Goal: Transaction & Acquisition: Purchase product/service

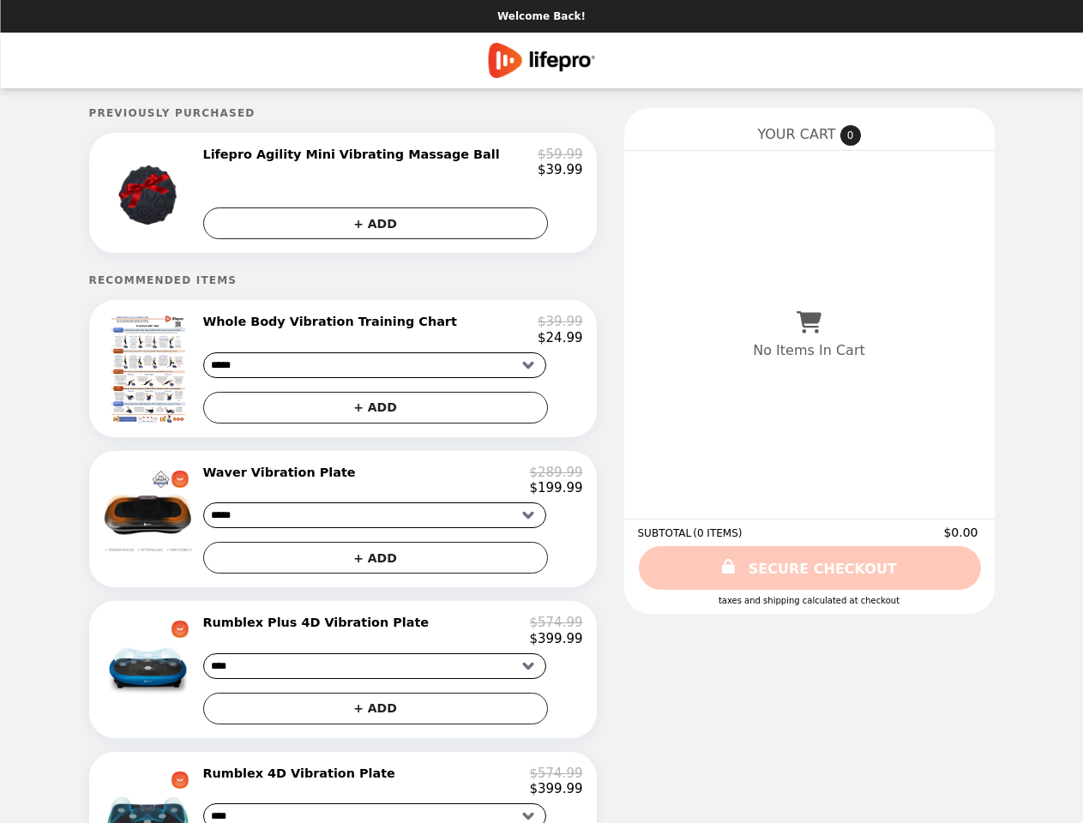
click at [180, 197] on img at bounding box center [150, 193] width 97 height 93
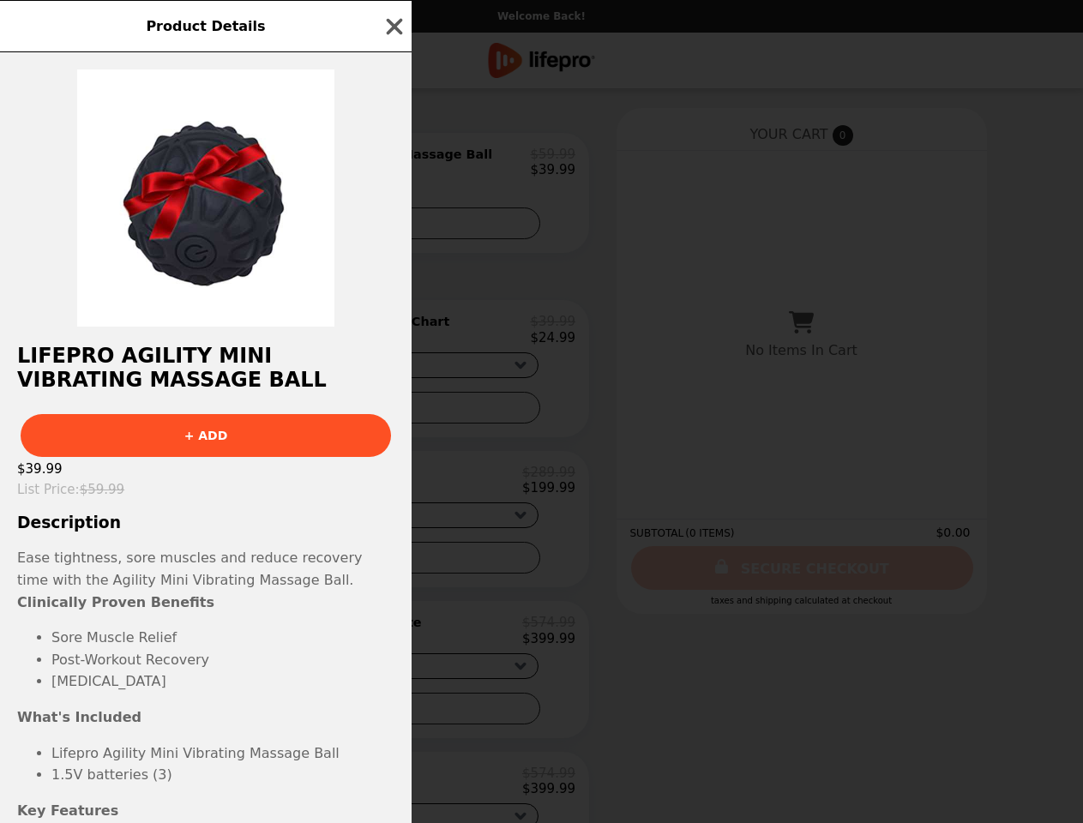
click at [393, 165] on div "Product Details Lifepro Agility Mini Vibrating Massage Ball + ADD $39.99 List P…" at bounding box center [541, 411] width 1083 height 823
click at [393, 230] on div at bounding box center [205, 189] width 411 height 274
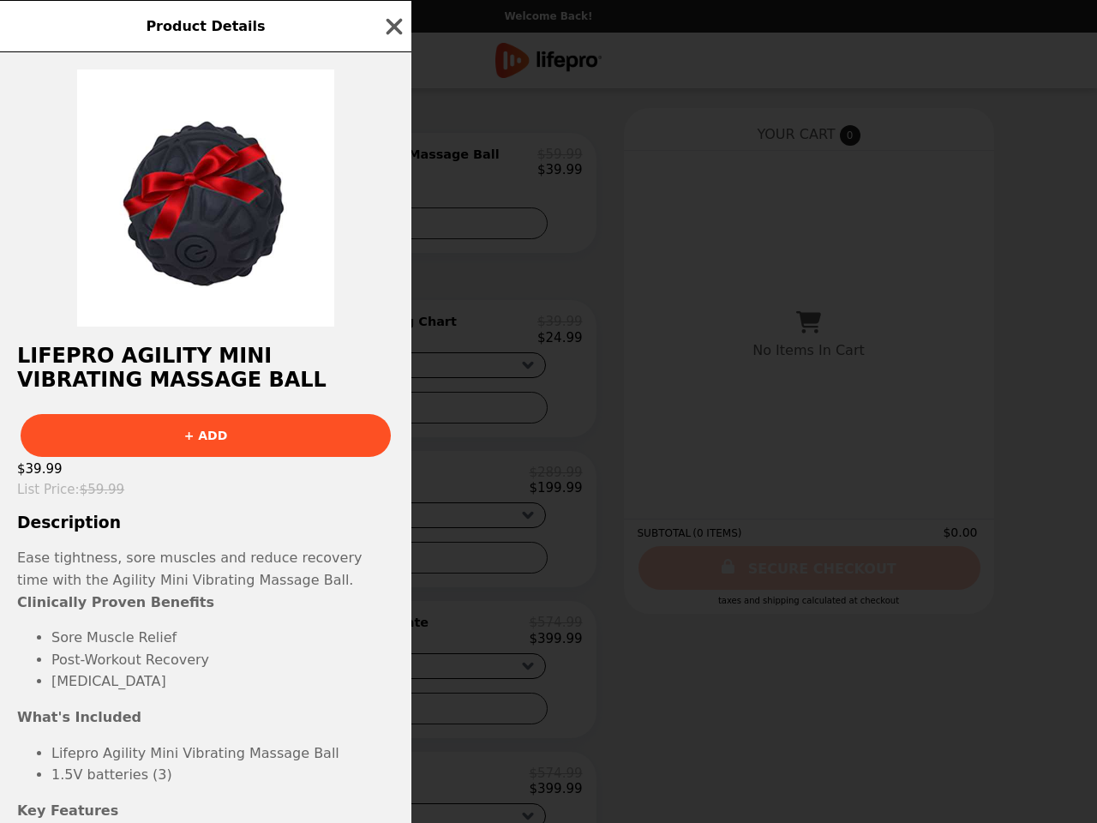
click at [180, 378] on h2 "Lifepro Agility Mini Vibrating Massage Ball" at bounding box center [205, 368] width 411 height 48
click at [393, 339] on div "Product Details Lifepro Agility Mini Vibrating Massage Ball + ADD $39.99 List P…" at bounding box center [548, 411] width 1097 height 823
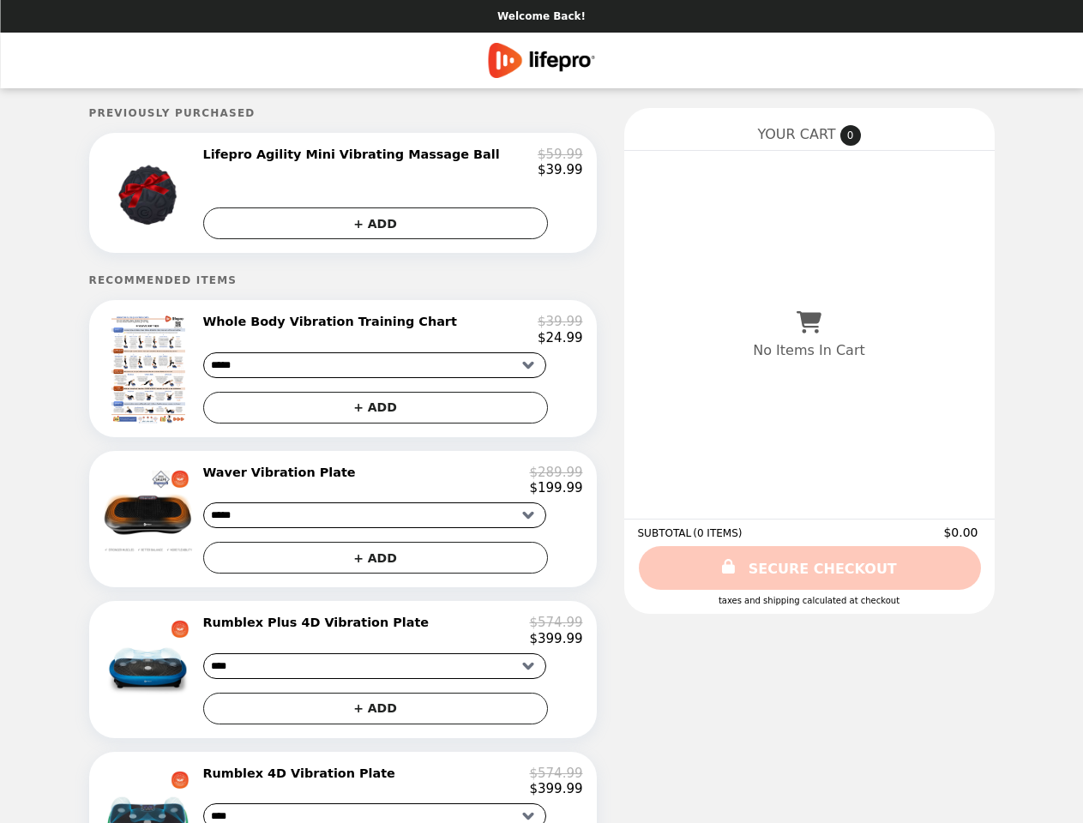
click at [180, 531] on img at bounding box center [150, 513] width 100 height 96
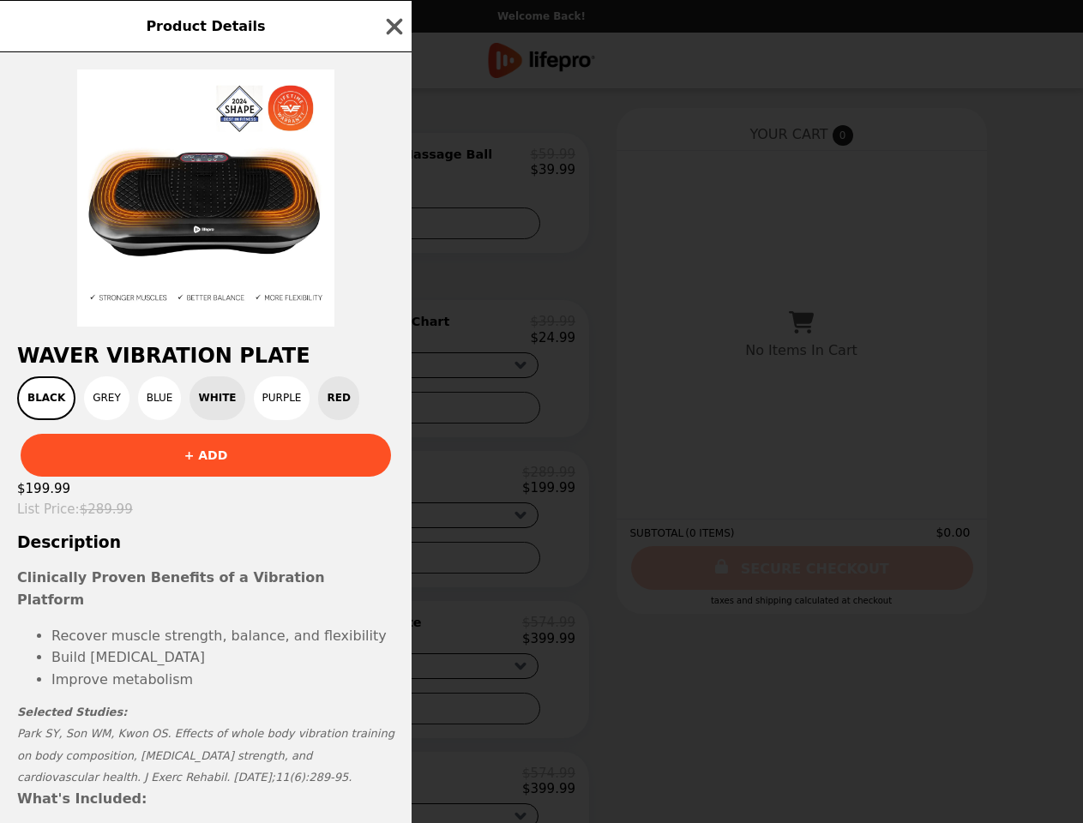
click at [393, 493] on div "Product Details Waver Vibration Plate Black Grey Blue White Purple Red + ADD $1…" at bounding box center [541, 411] width 1083 height 823
click at [393, 572] on div "Waver Vibration Plate Black Grey Blue White Purple Red + ADD $199.99 List Price…" at bounding box center [205, 437] width 411 height 771
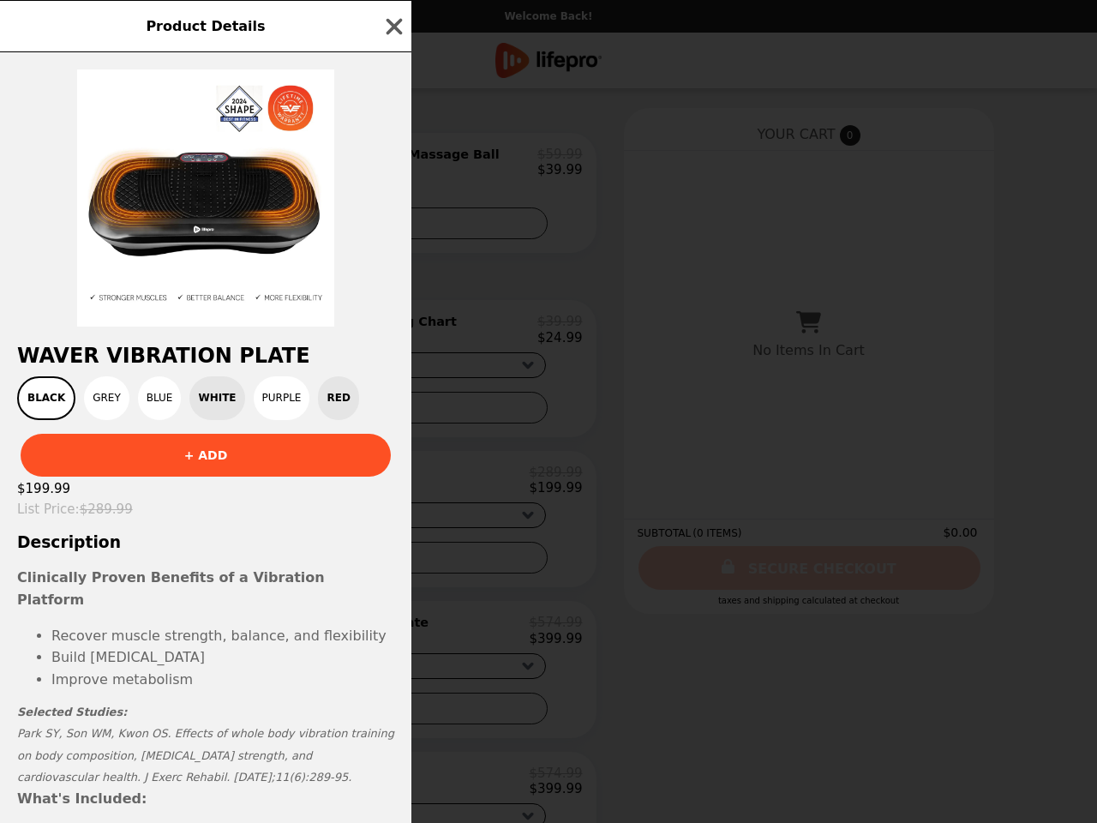
click at [180, 685] on div "Product Details Waver Vibration Plate Black Grey Blue White Purple Red + ADD $1…" at bounding box center [548, 411] width 1097 height 823
